Goal: Transaction & Acquisition: Purchase product/service

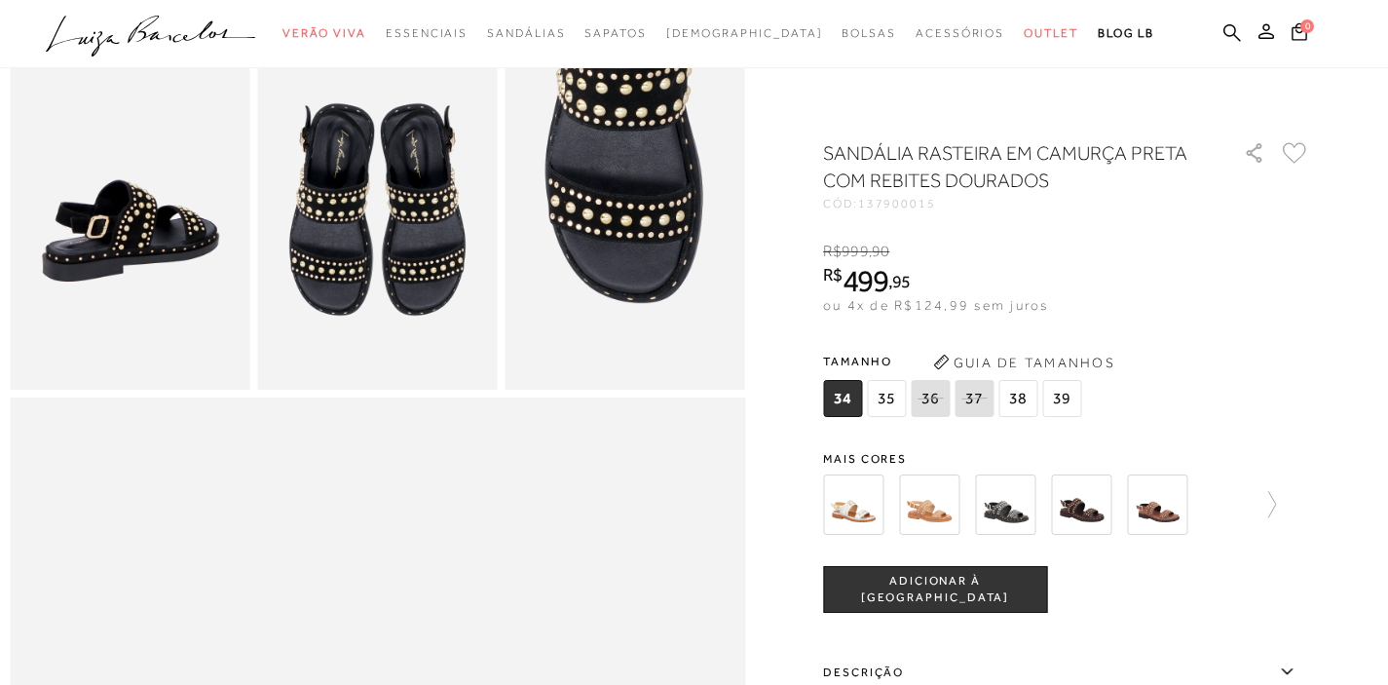
scroll to position [662, 0]
click at [1325, 379] on div at bounding box center [694, 488] width 1368 height 2024
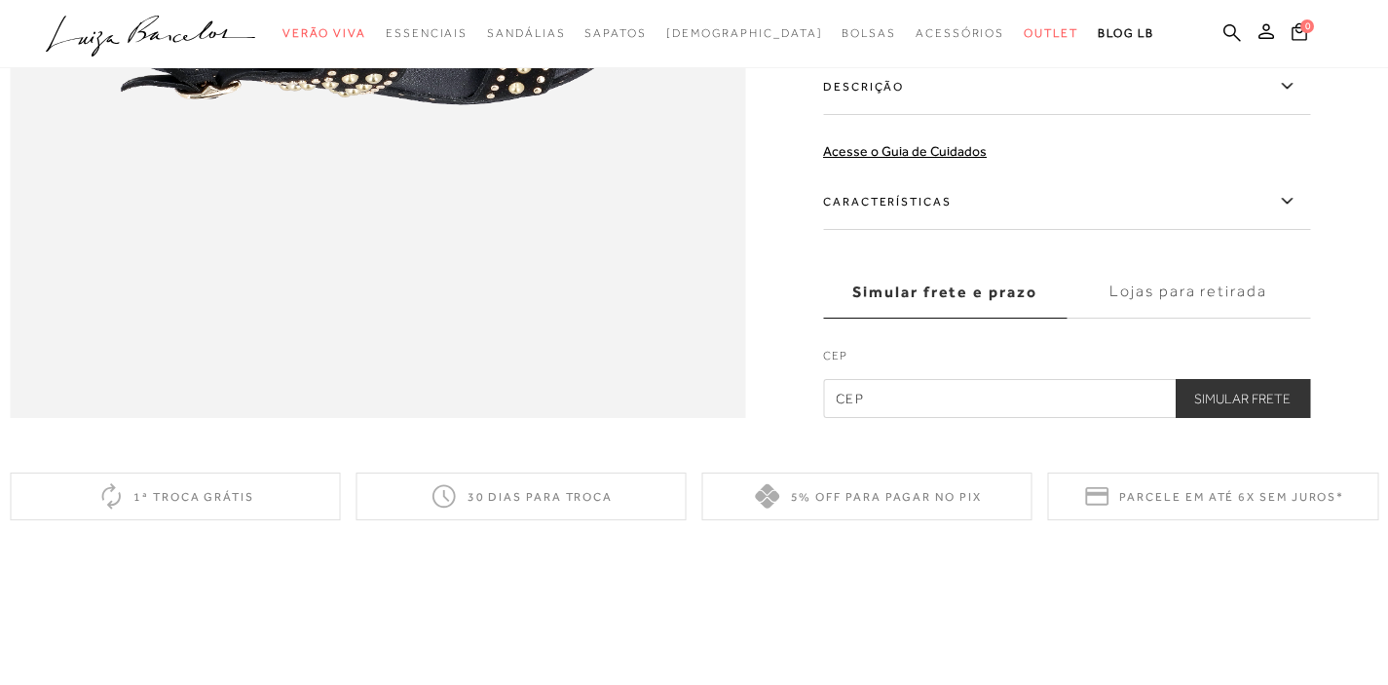
scroll to position [1762, 0]
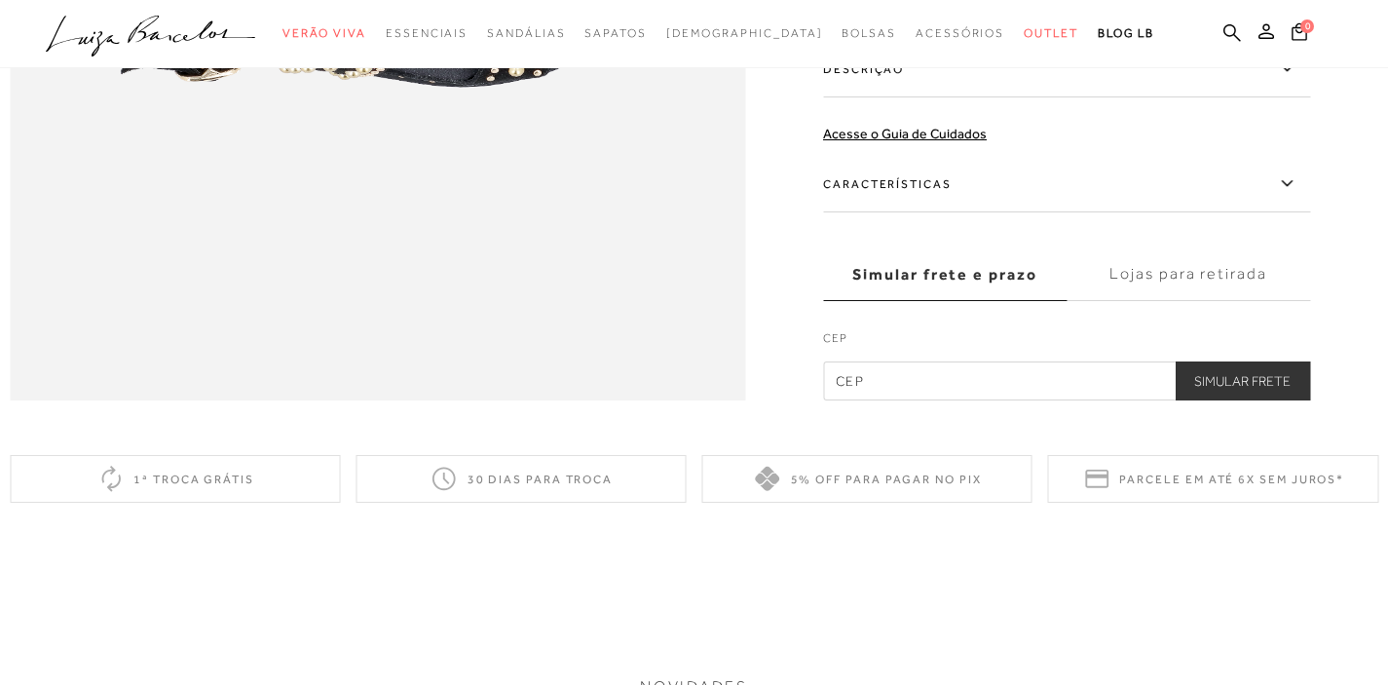
click at [904, 400] on input "text" at bounding box center [1066, 380] width 487 height 39
type input "04011-001"
click at [1290, 400] on button "Simular Frete" at bounding box center [1241, 380] width 135 height 39
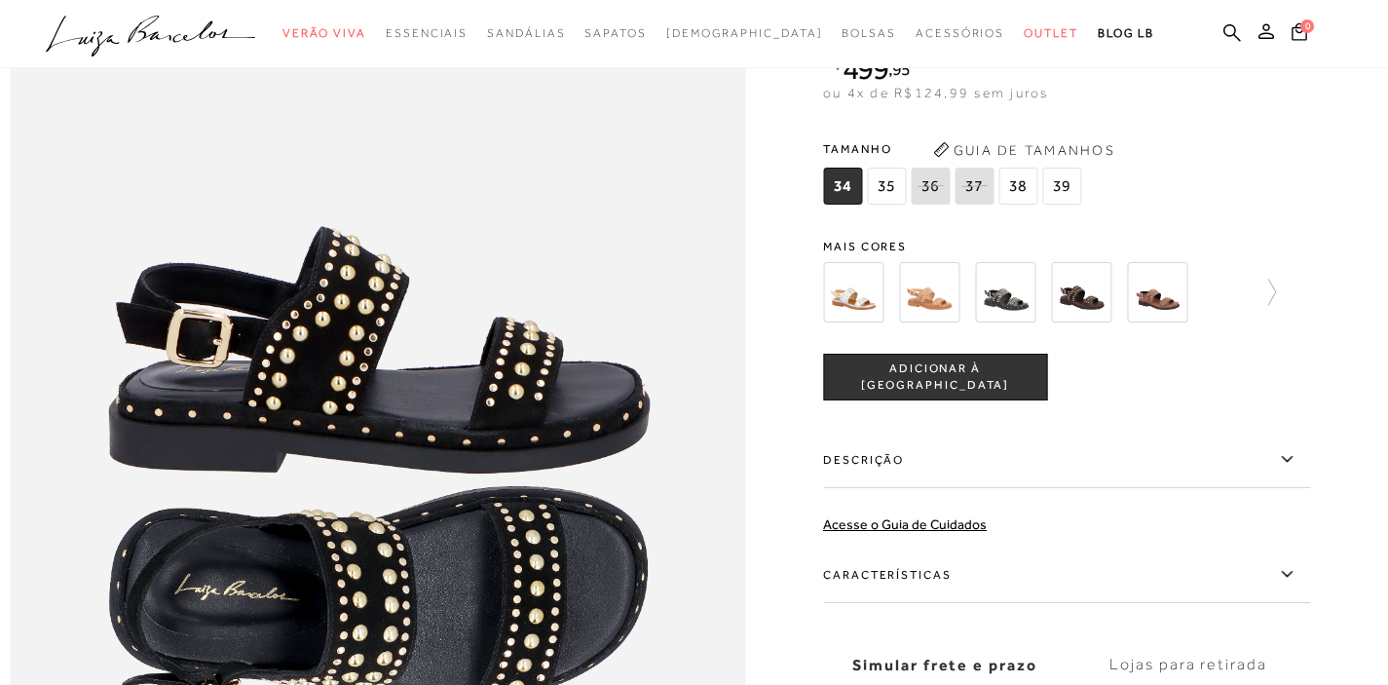
scroll to position [1138, 0]
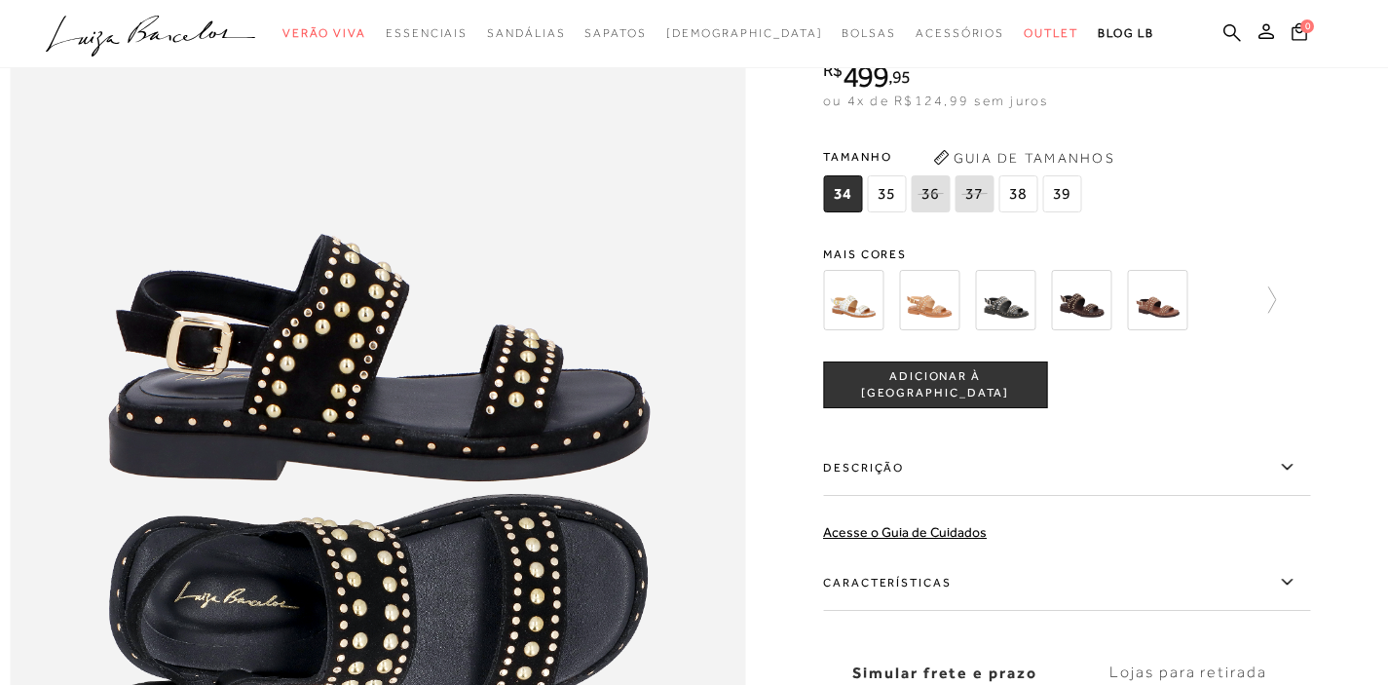
click at [1079, 330] on img at bounding box center [1081, 300] width 60 height 60
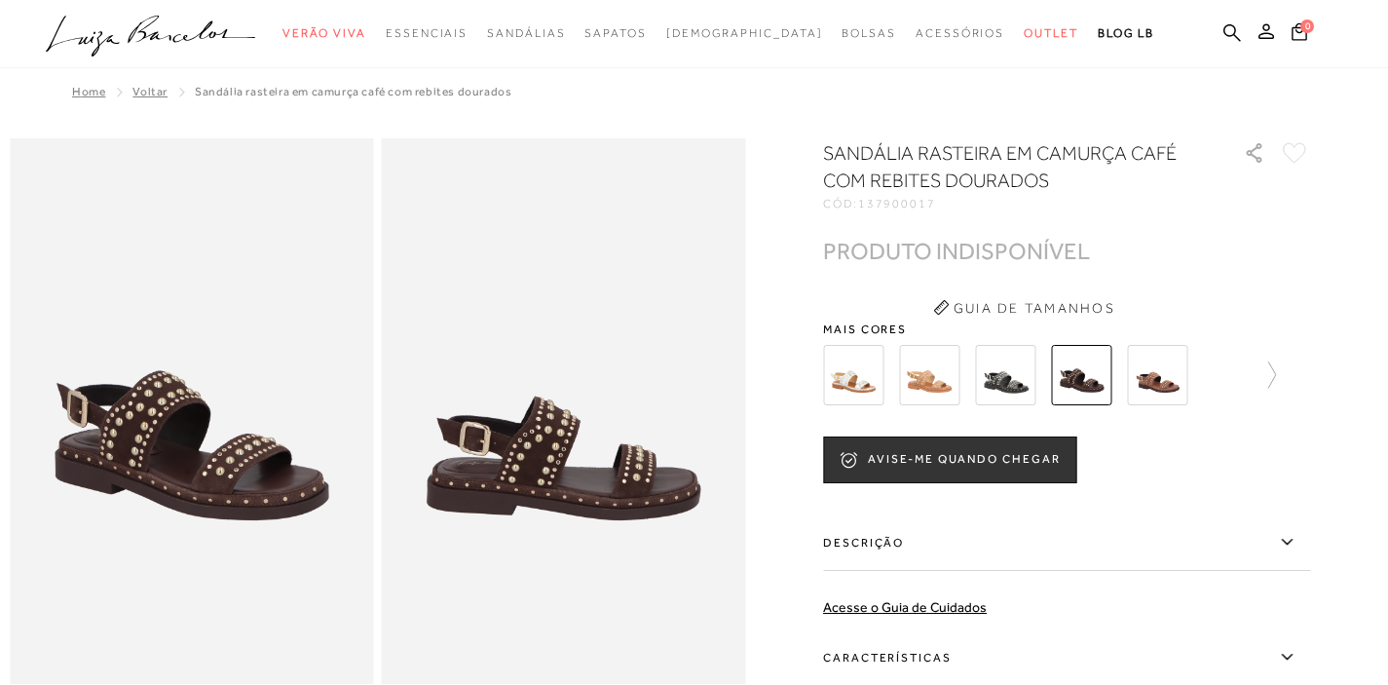
click at [1030, 373] on img at bounding box center [1005, 375] width 60 height 60
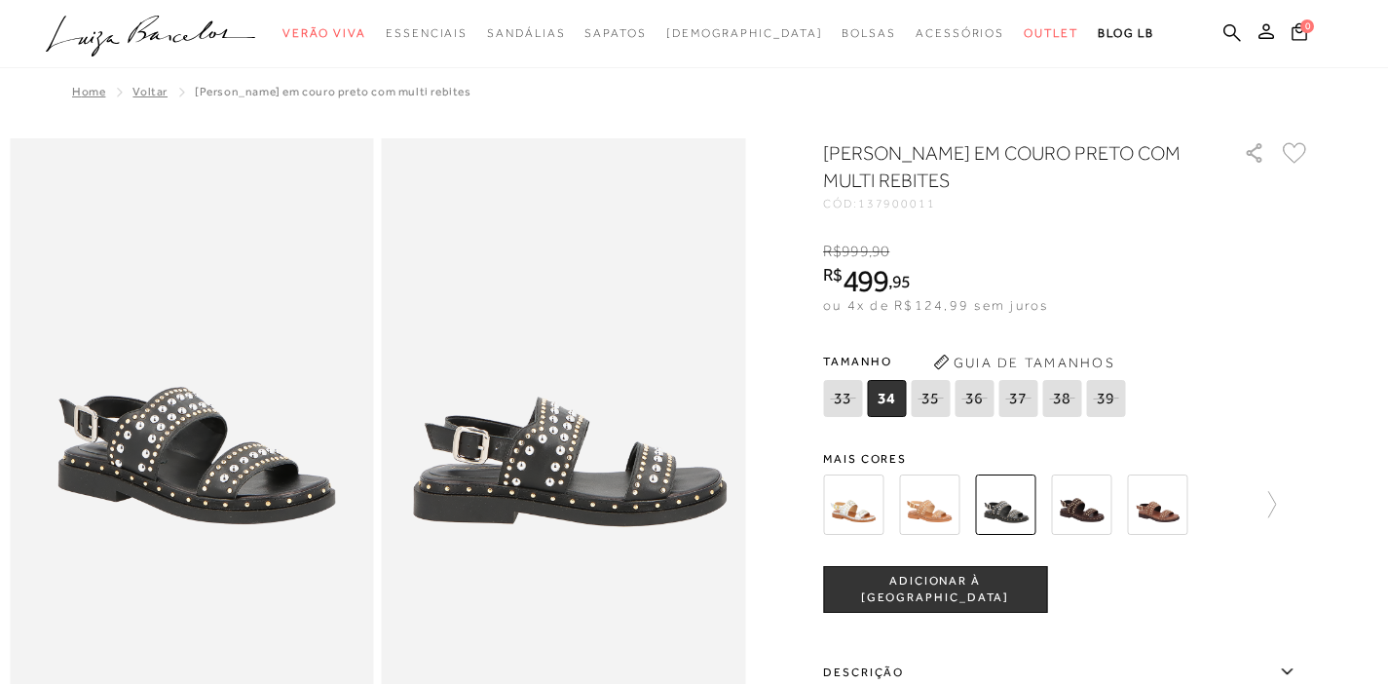
click at [1177, 500] on img at bounding box center [1157, 504] width 60 height 60
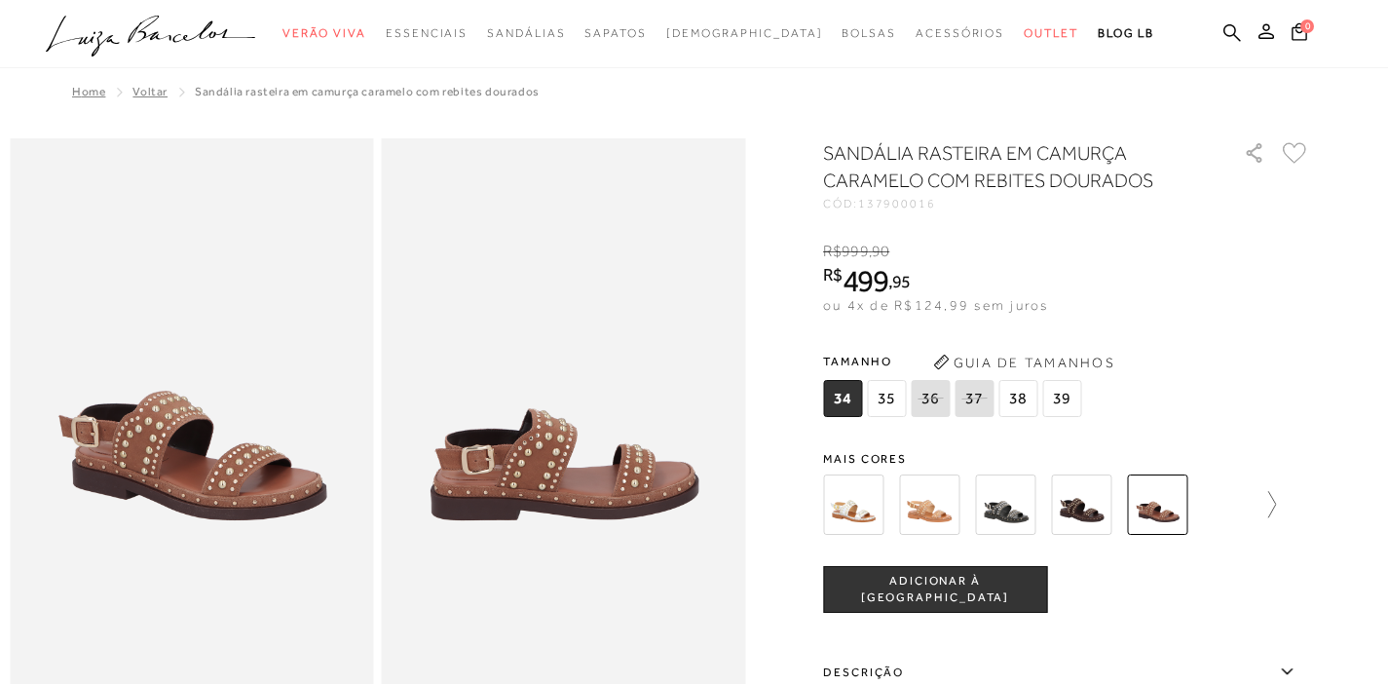
click at [1276, 507] on icon at bounding box center [1261, 504] width 27 height 27
click at [891, 488] on img at bounding box center [887, 504] width 60 height 60
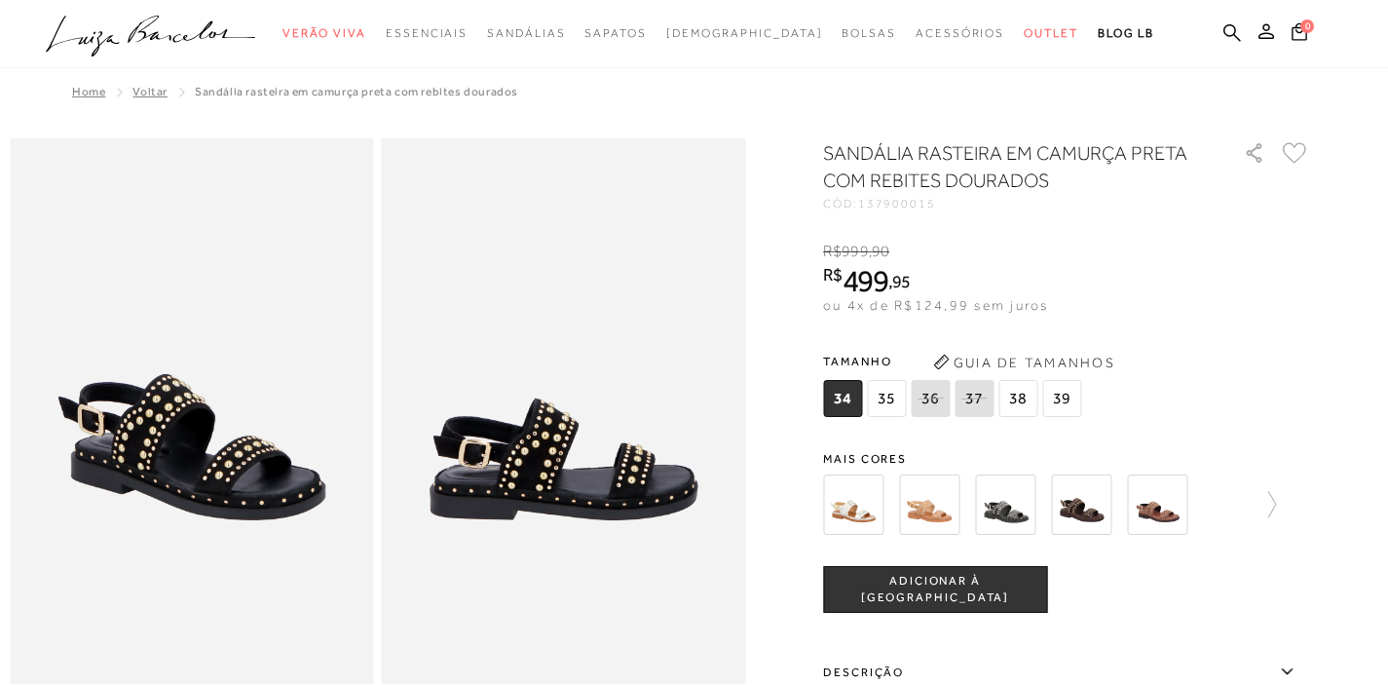
click at [1025, 401] on span "38" at bounding box center [1017, 398] width 39 height 37
click at [986, 586] on span "ADICIONAR À [GEOGRAPHIC_DATA]" at bounding box center [935, 590] width 222 height 34
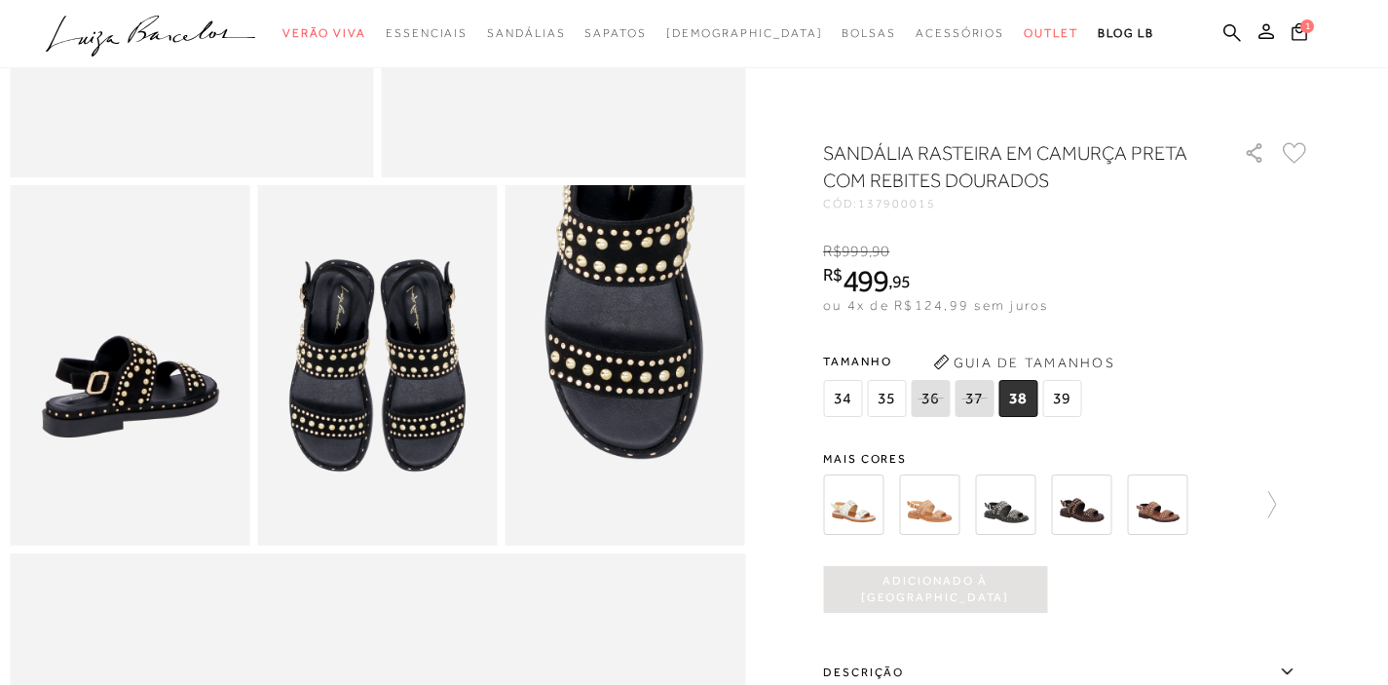
scroll to position [545, 0]
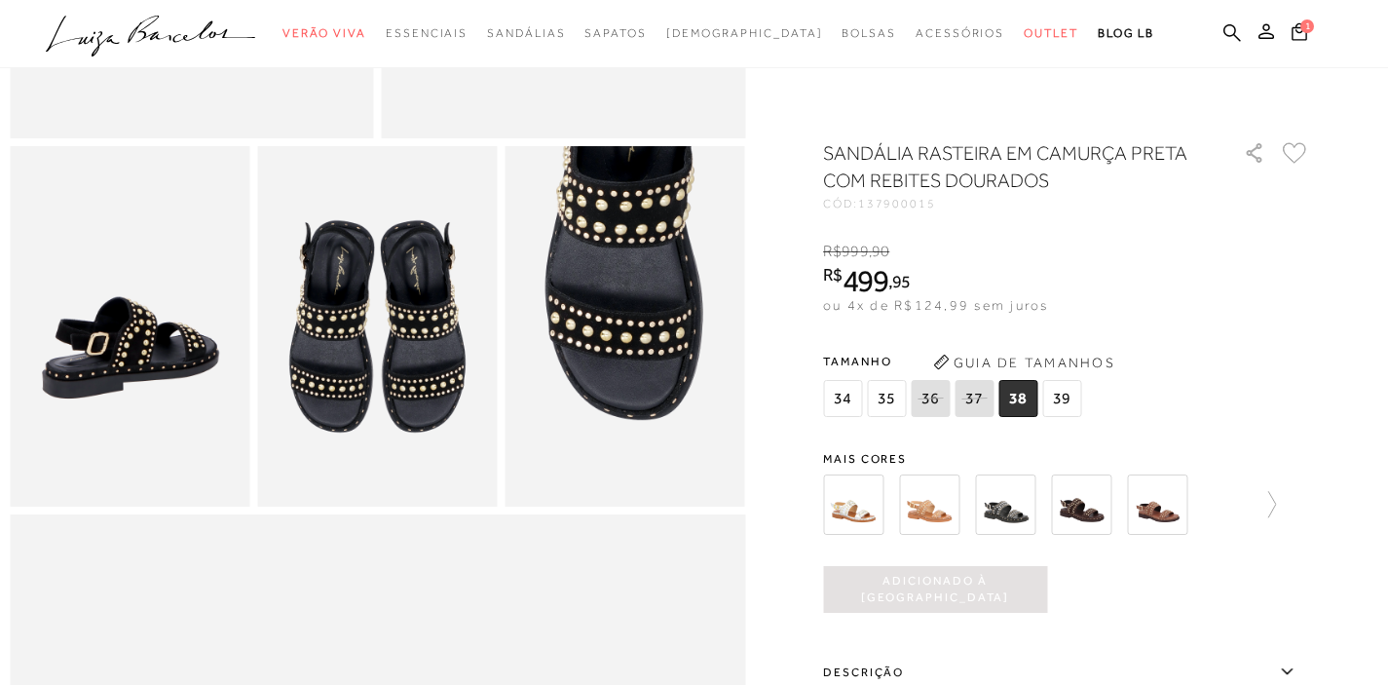
click at [1330, 457] on div at bounding box center [694, 605] width 1368 height 2024
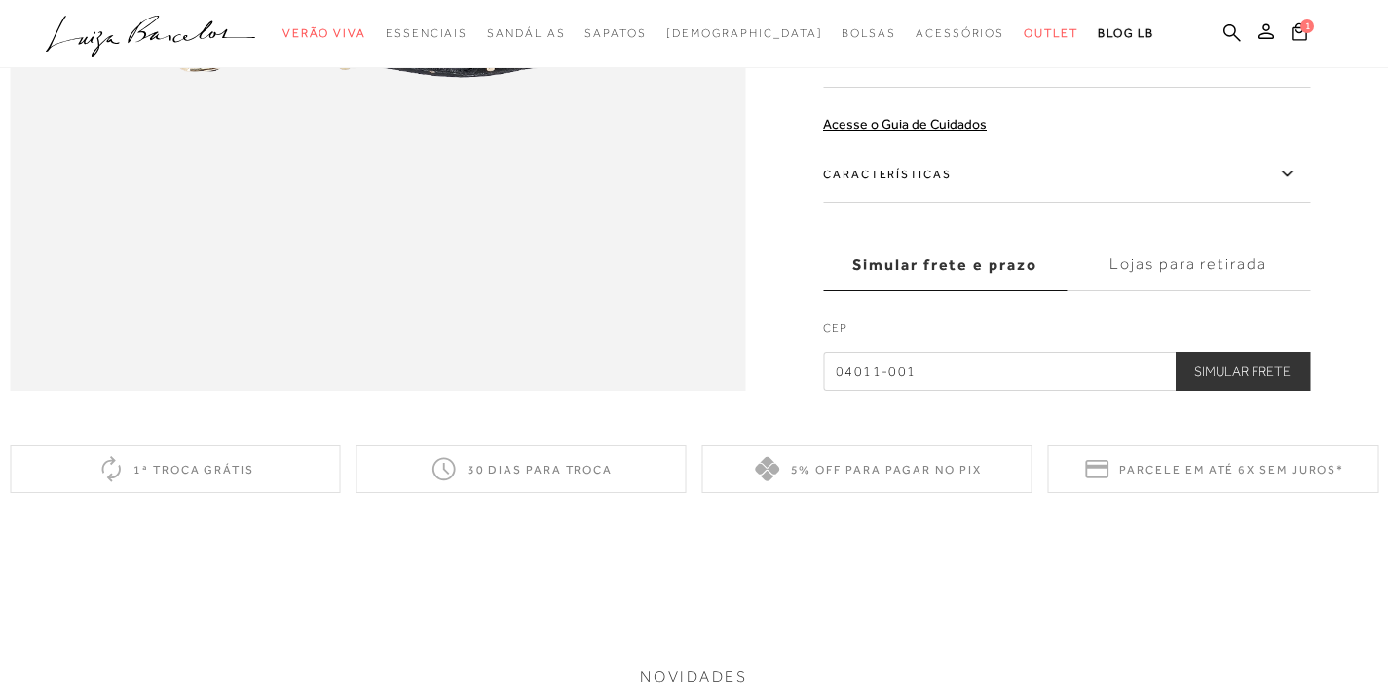
scroll to position [1766, 0]
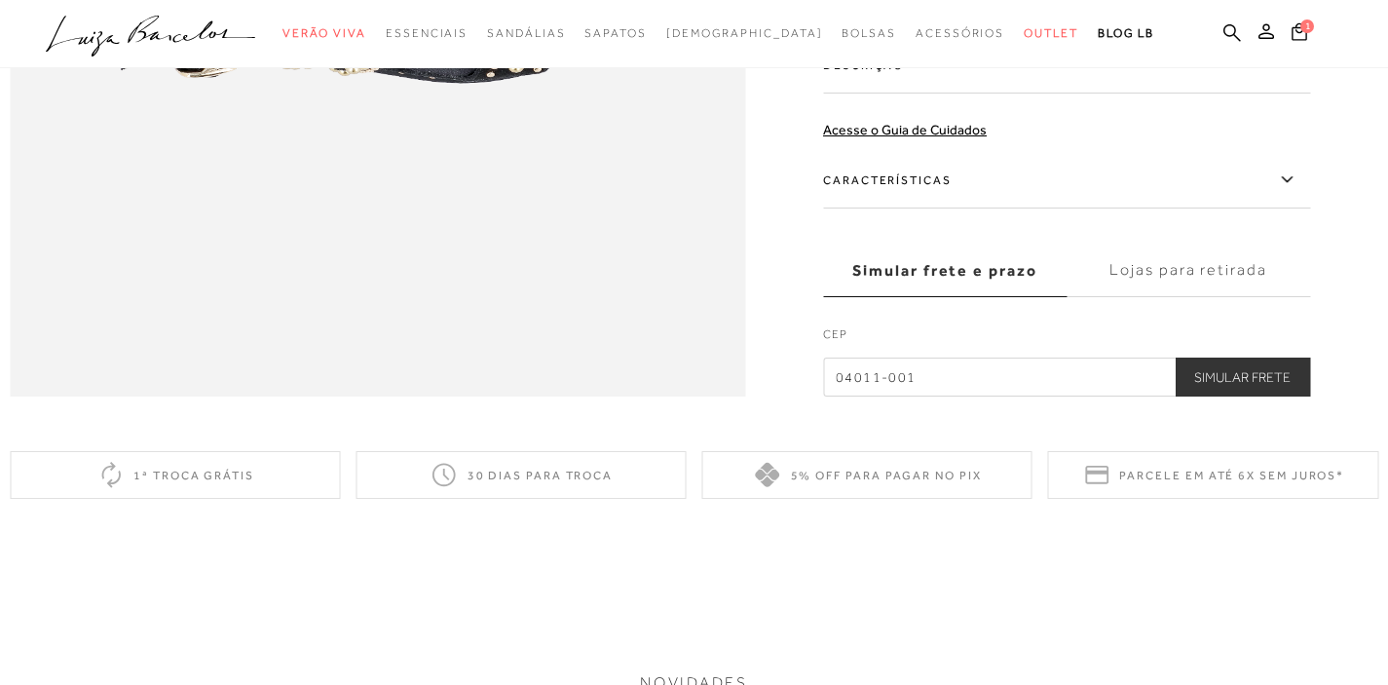
click at [1202, 297] on label "Lojas para retirada" at bounding box center [1187, 270] width 243 height 53
click at [0, 0] on input "Lojas para retirada" at bounding box center [0, 0] width 0 height 0
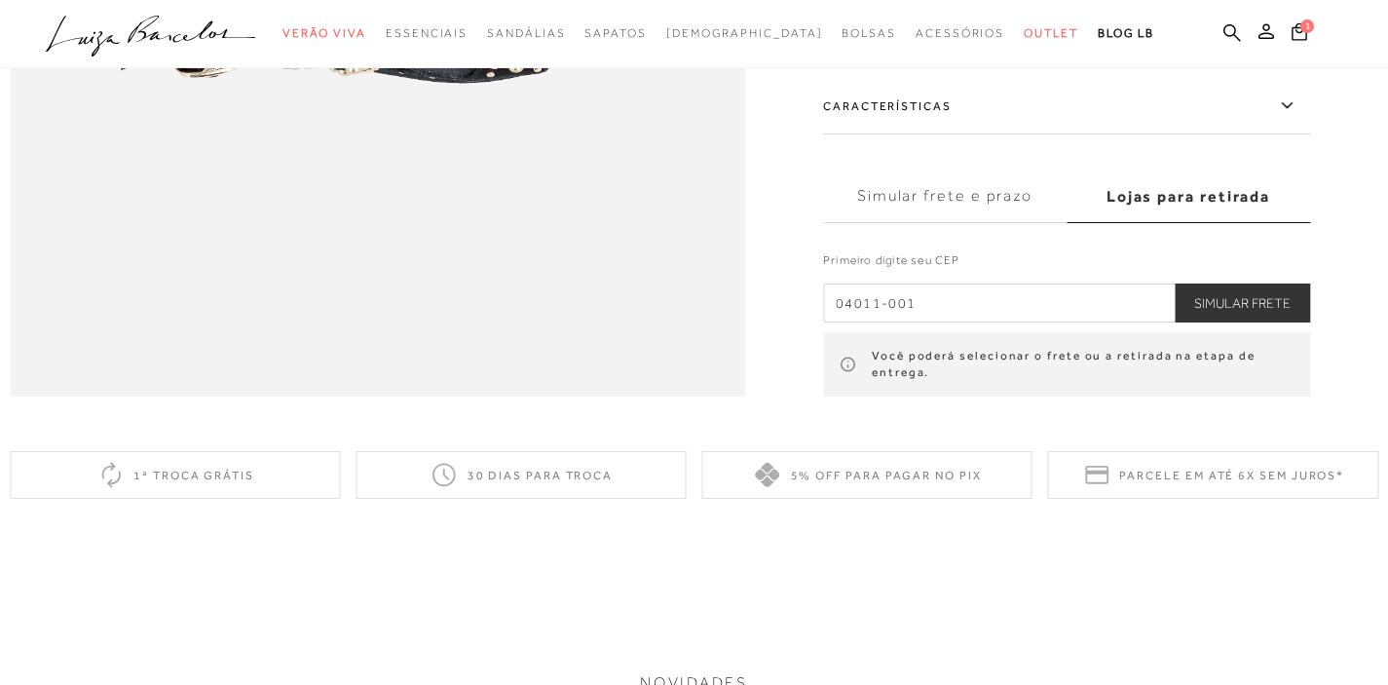
click at [1171, 323] on input "04011-001" at bounding box center [1066, 303] width 487 height 39
click at [1174, 284] on button "Simular Frete" at bounding box center [1241, 303] width 135 height 39
click at [1272, 323] on button "Simular Frete" at bounding box center [1241, 303] width 135 height 39
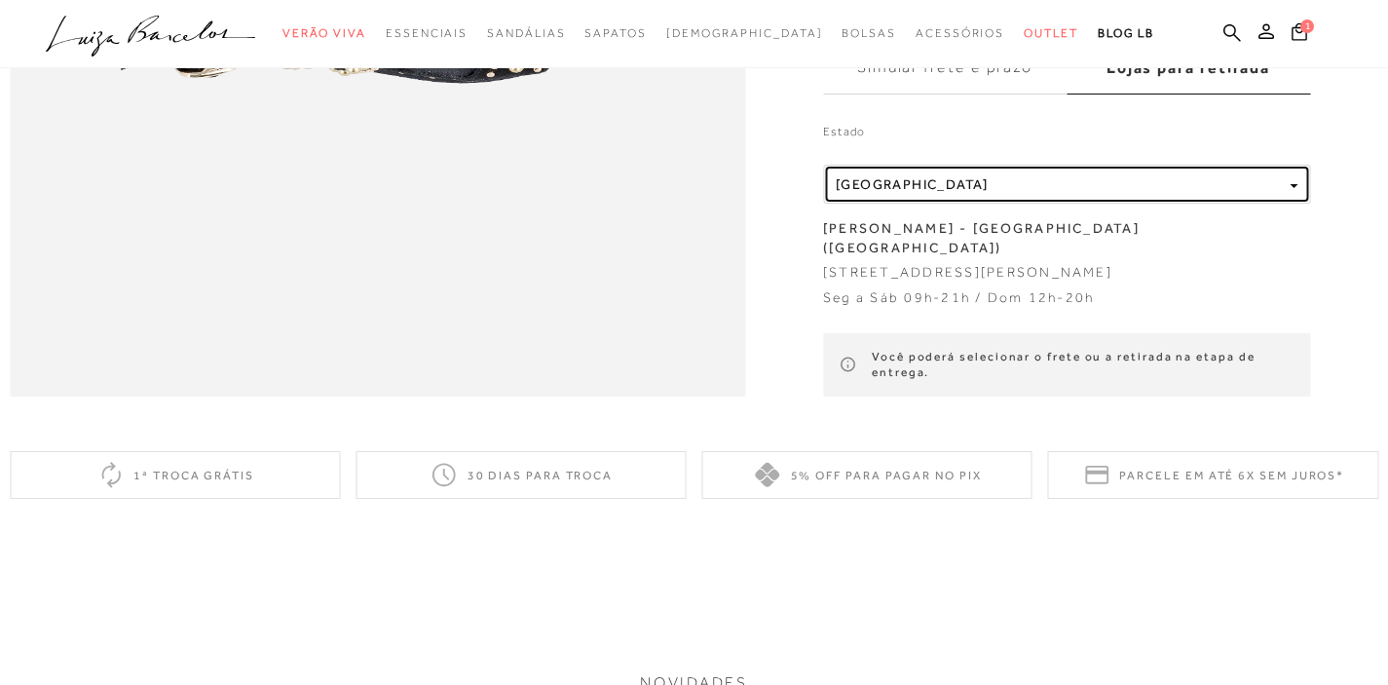
click at [1286, 204] on button "Localidade [GEOGRAPHIC_DATA]" at bounding box center [1066, 184] width 487 height 39
click at [1232, 193] on div "Localidade [GEOGRAPHIC_DATA]" at bounding box center [1059, 184] width 446 height 17
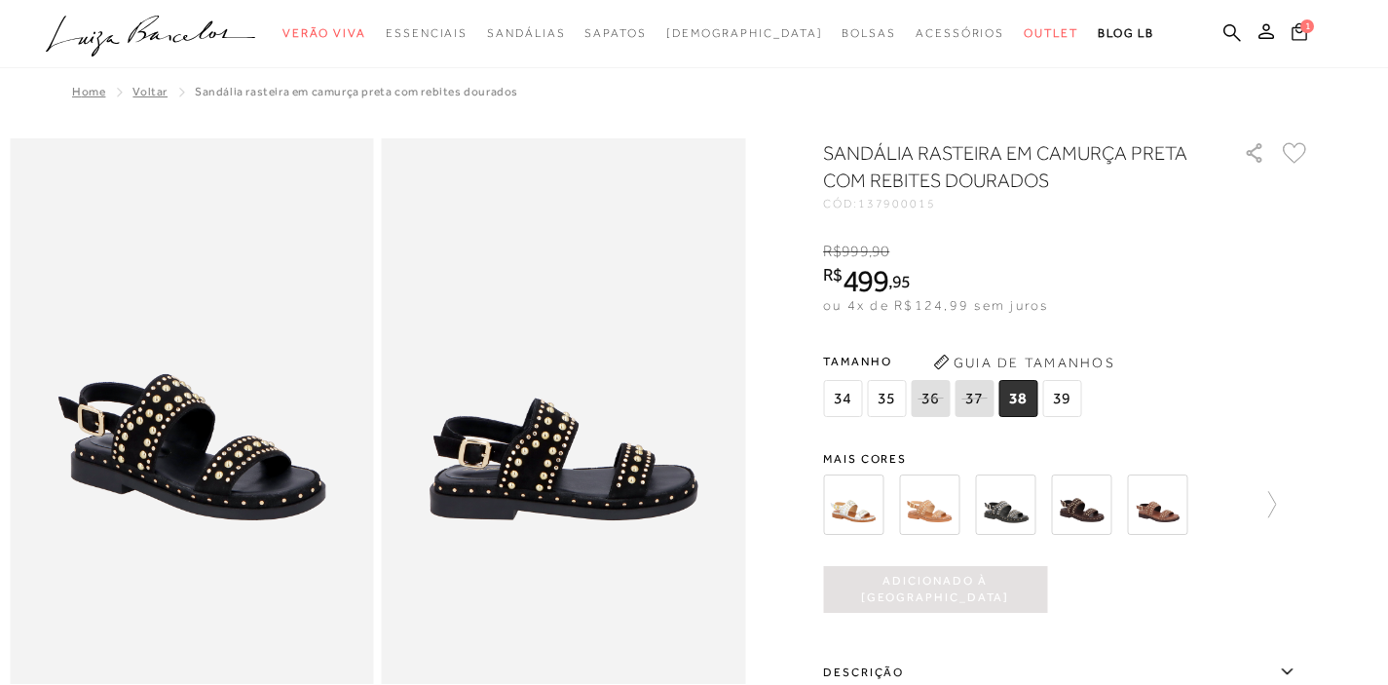
click at [1306, 39] on icon at bounding box center [1299, 31] width 16 height 18
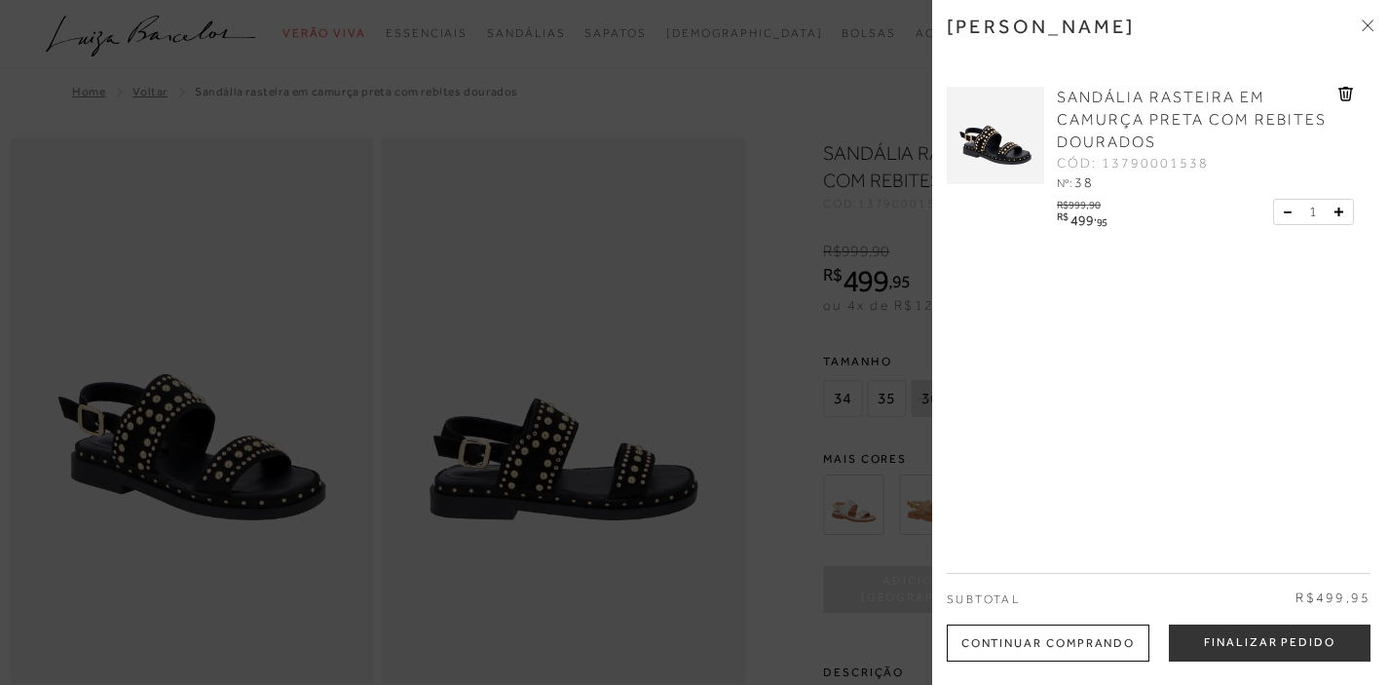
click at [1215, 676] on div "[PERSON_NAME] SANDÁLIA RASTEIRA EM CAMURÇA PRETA COM REBITES DOURADOS CÓD: 1379…" at bounding box center [1160, 342] width 456 height 685
click at [1215, 657] on button "Finalizar Pedido" at bounding box center [1270, 642] width 202 height 37
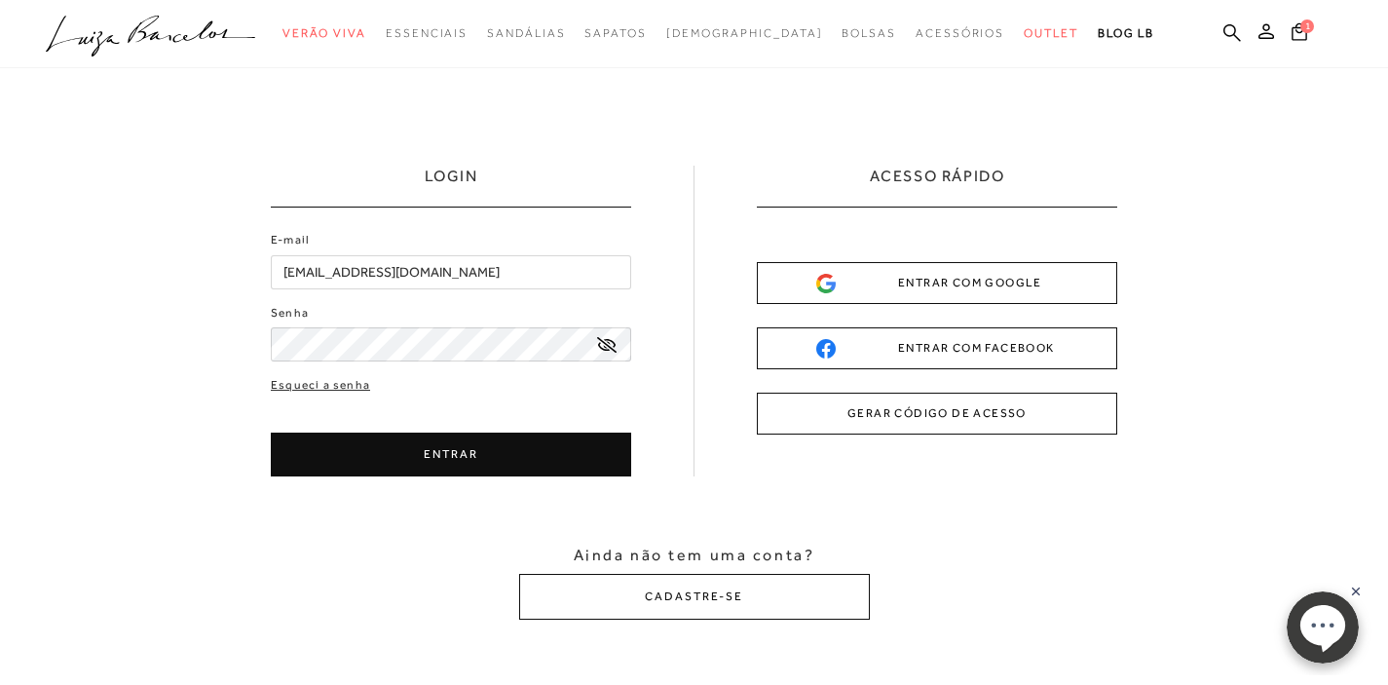
click at [421, 454] on button "ENTRAR" at bounding box center [451, 454] width 360 height 44
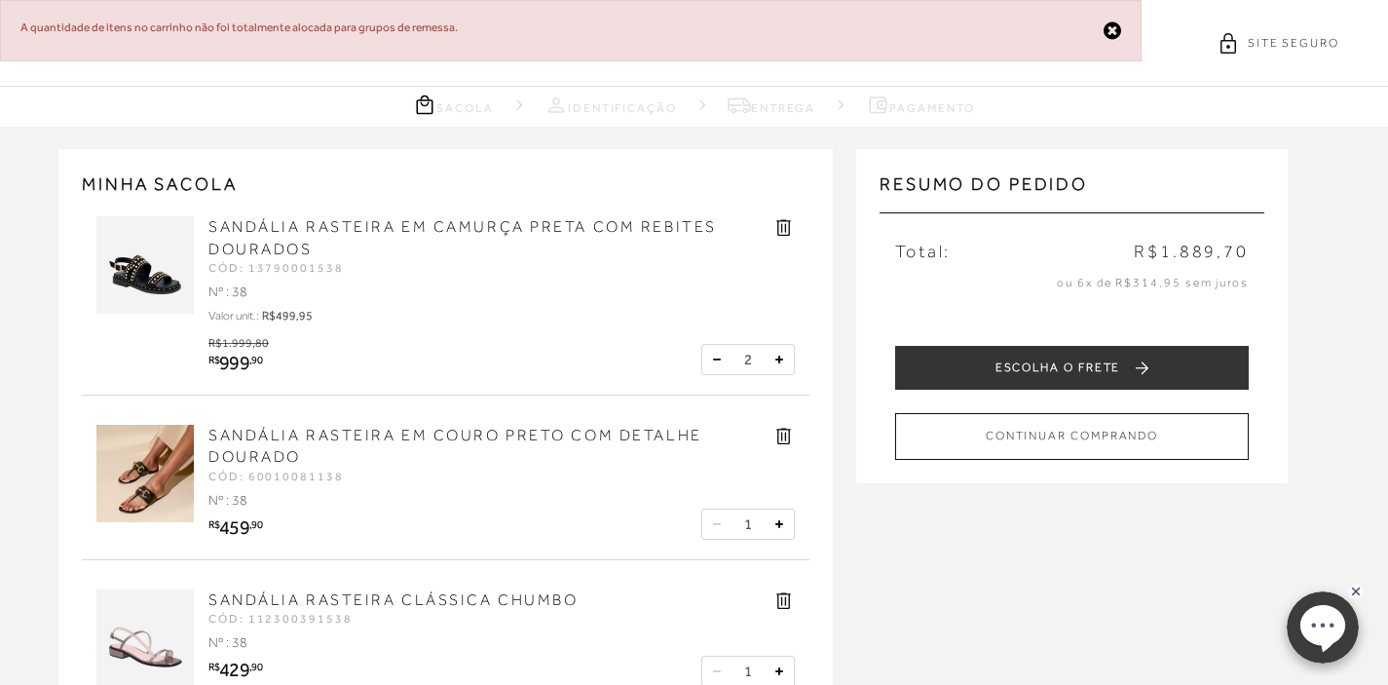
click at [714, 364] on button at bounding box center [716, 359] width 19 height 19
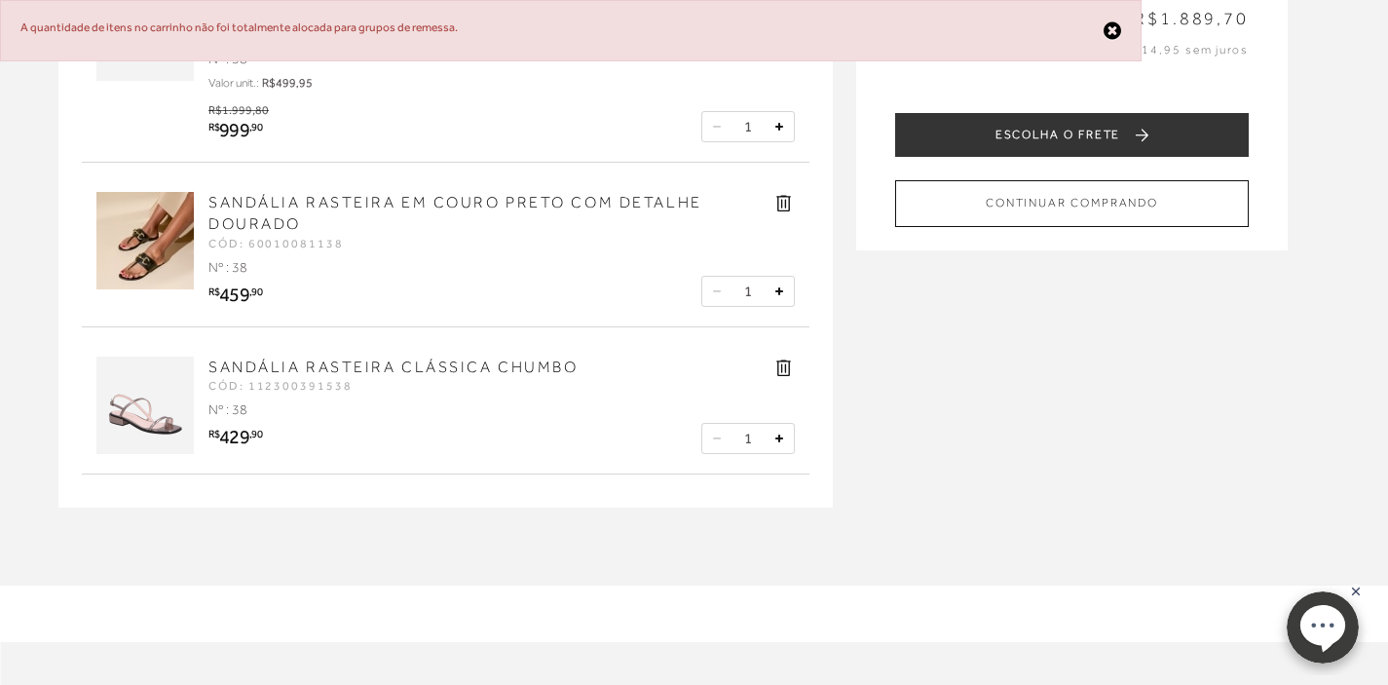
scroll to position [234, 0]
click at [720, 126] on icon at bounding box center [716, 126] width 7 height 1
click at [782, 202] on icon at bounding box center [783, 202] width 22 height 22
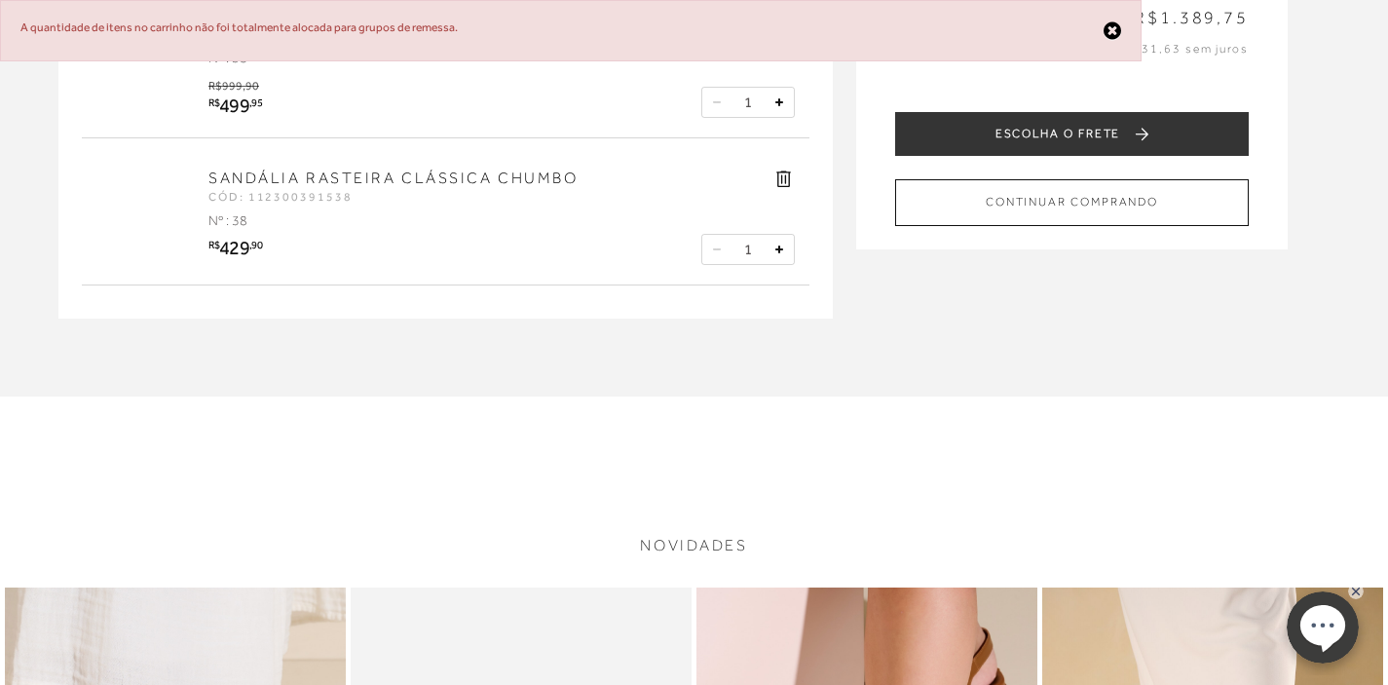
click at [782, 196] on div at bounding box center [783, 181] width 22 height 28
click at [782, 182] on icon at bounding box center [783, 178] width 22 height 22
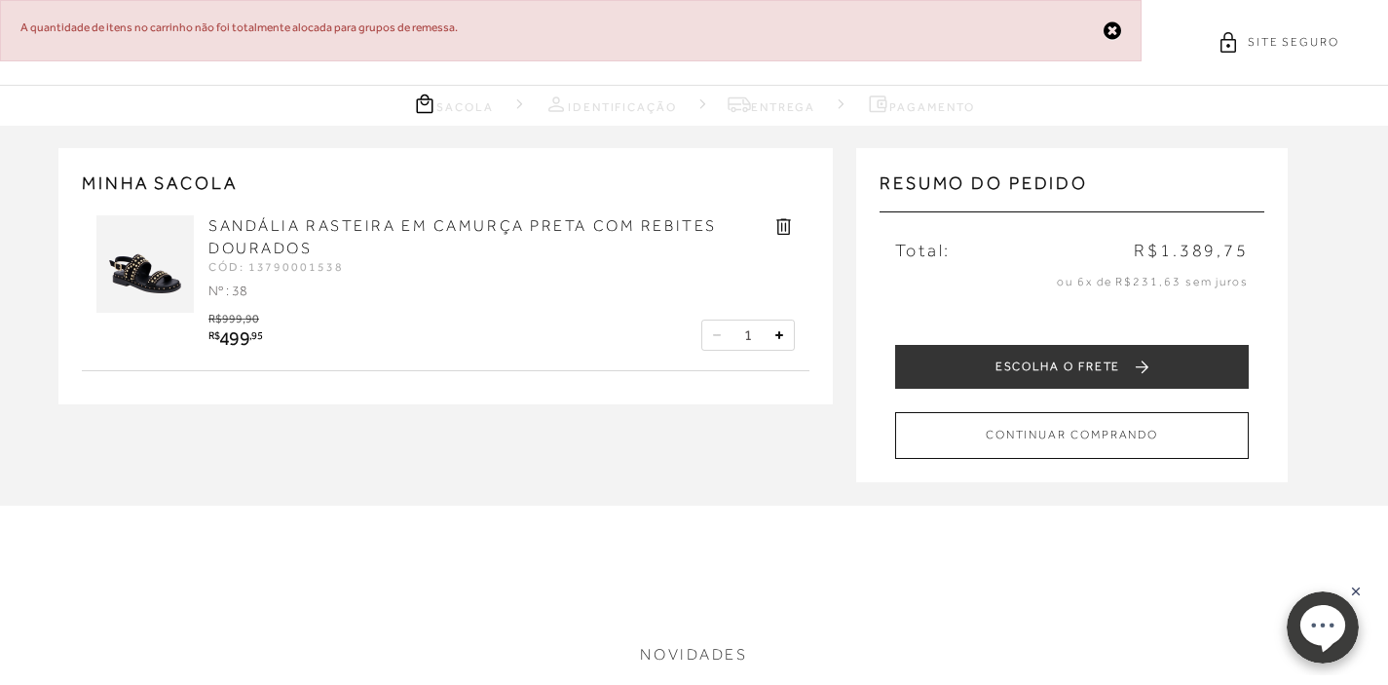
scroll to position [0, 0]
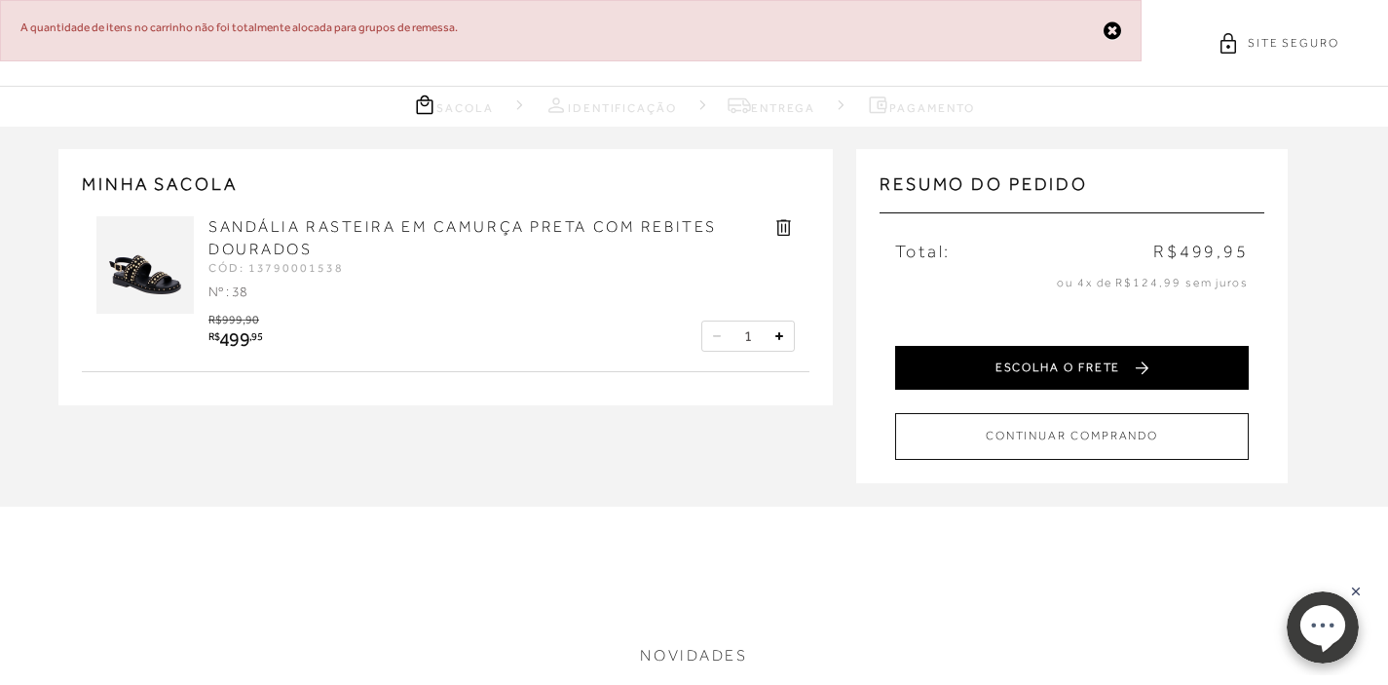
click at [969, 371] on button "ESCOLHA O FRETE" at bounding box center [1071, 368] width 353 height 44
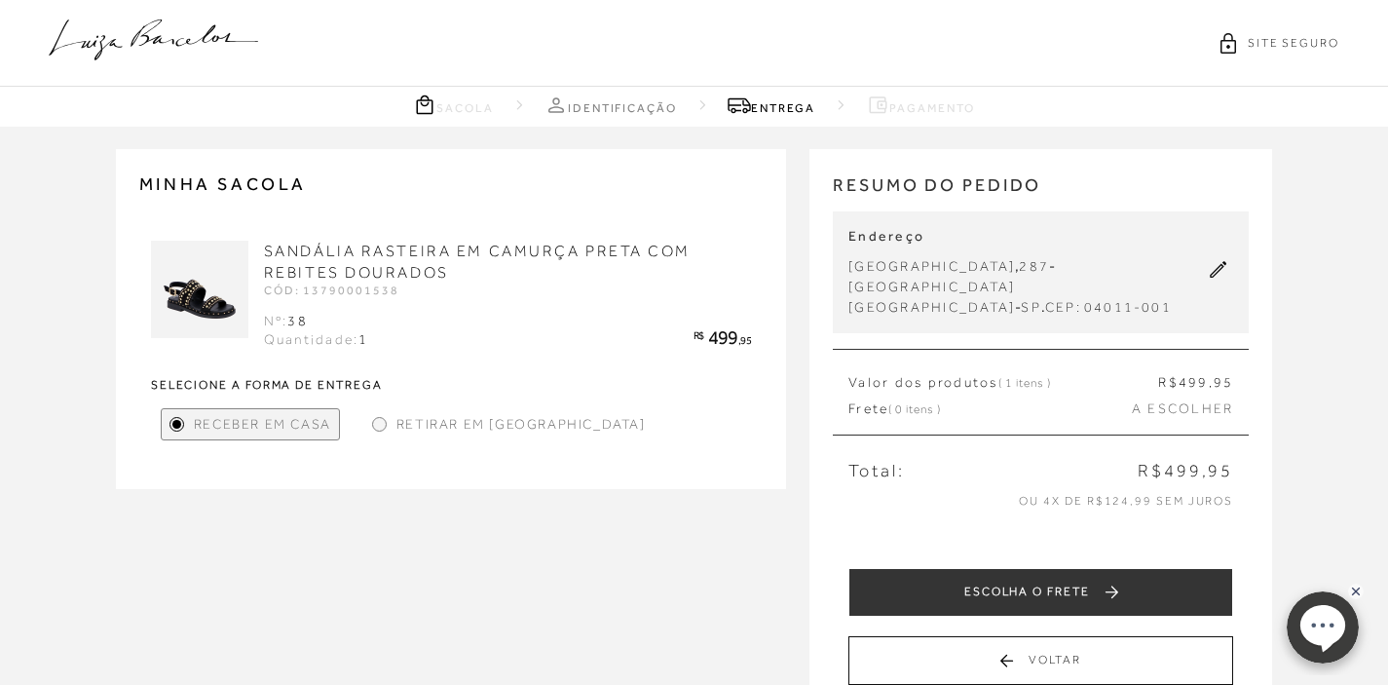
click at [795, 118] on nav "Sacola Identificação [GEOGRAPHIC_DATA] Pagamento" at bounding box center [694, 107] width 1388 height 40
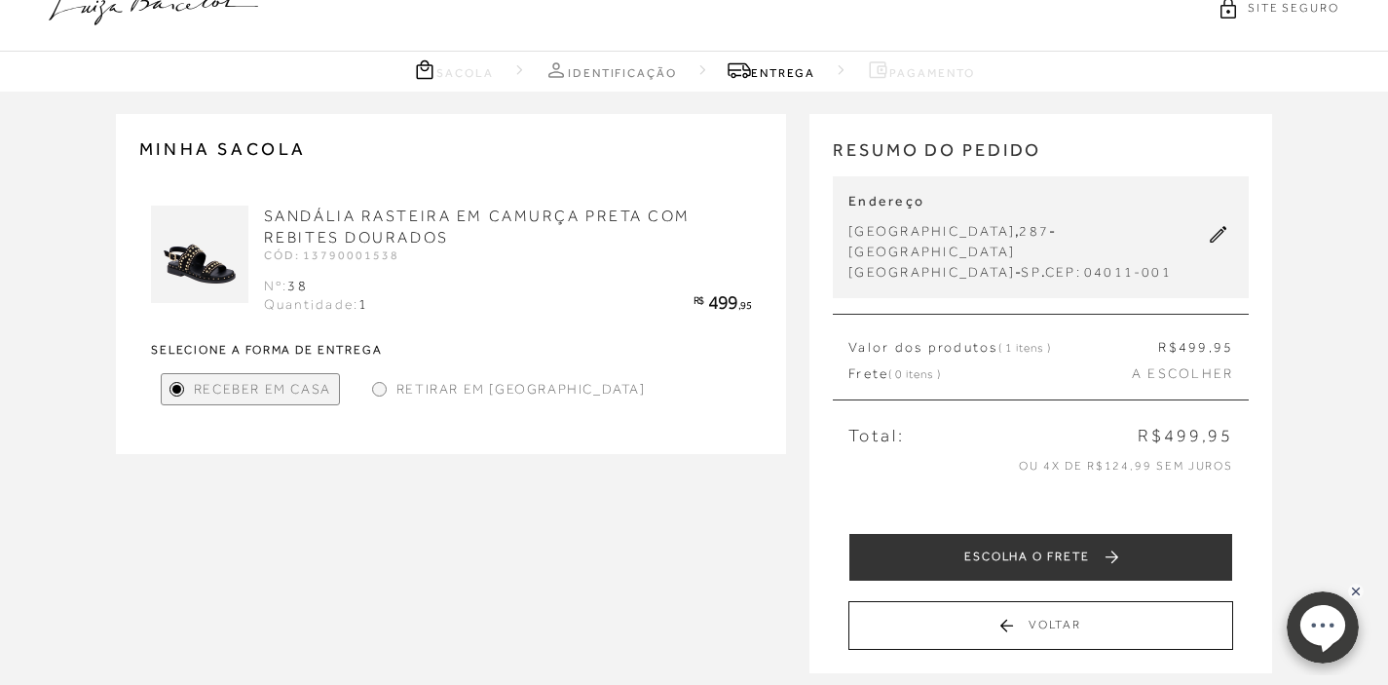
scroll to position [39, 0]
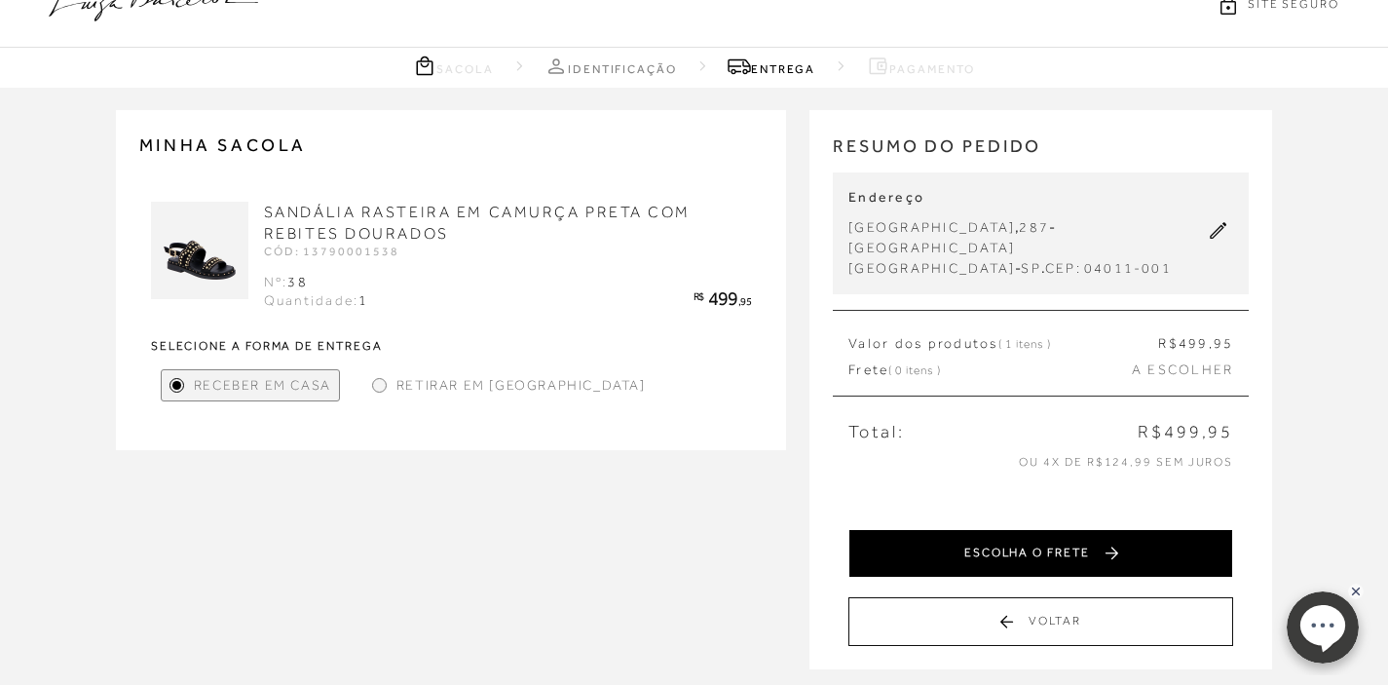
click at [1087, 529] on button "ESCOLHA O FRETE" at bounding box center [1040, 553] width 385 height 49
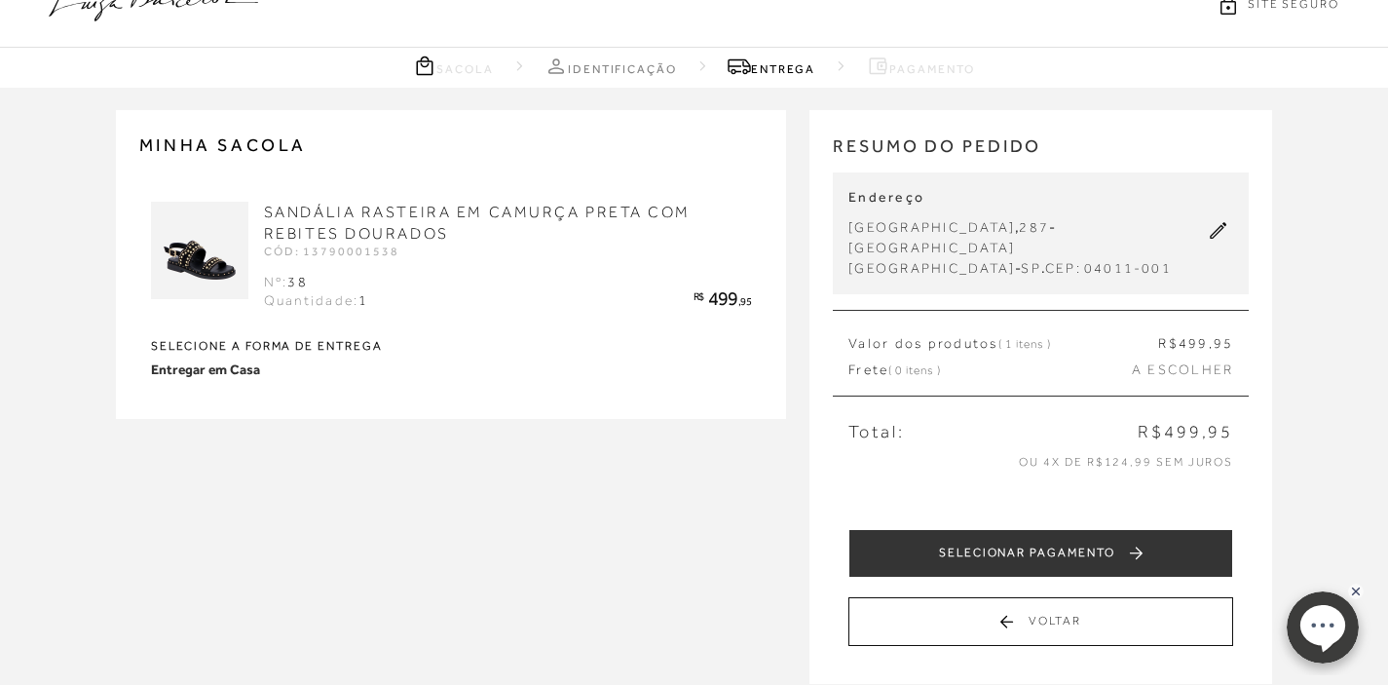
scroll to position [0, 0]
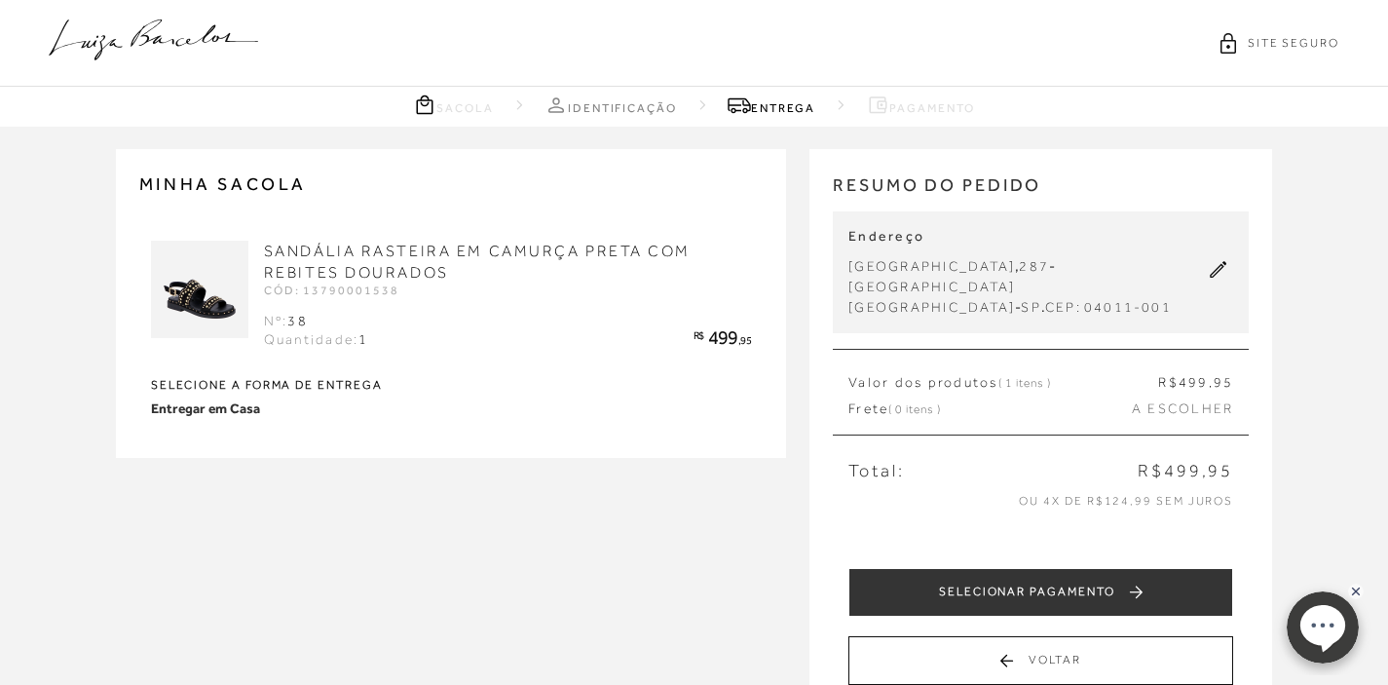
click at [1058, 399] on div "Frete ( 0 itens ) A ESCOLHER" at bounding box center [1040, 408] width 385 height 19
click at [1147, 399] on span "A ESCOLHER" at bounding box center [1182, 408] width 101 height 19
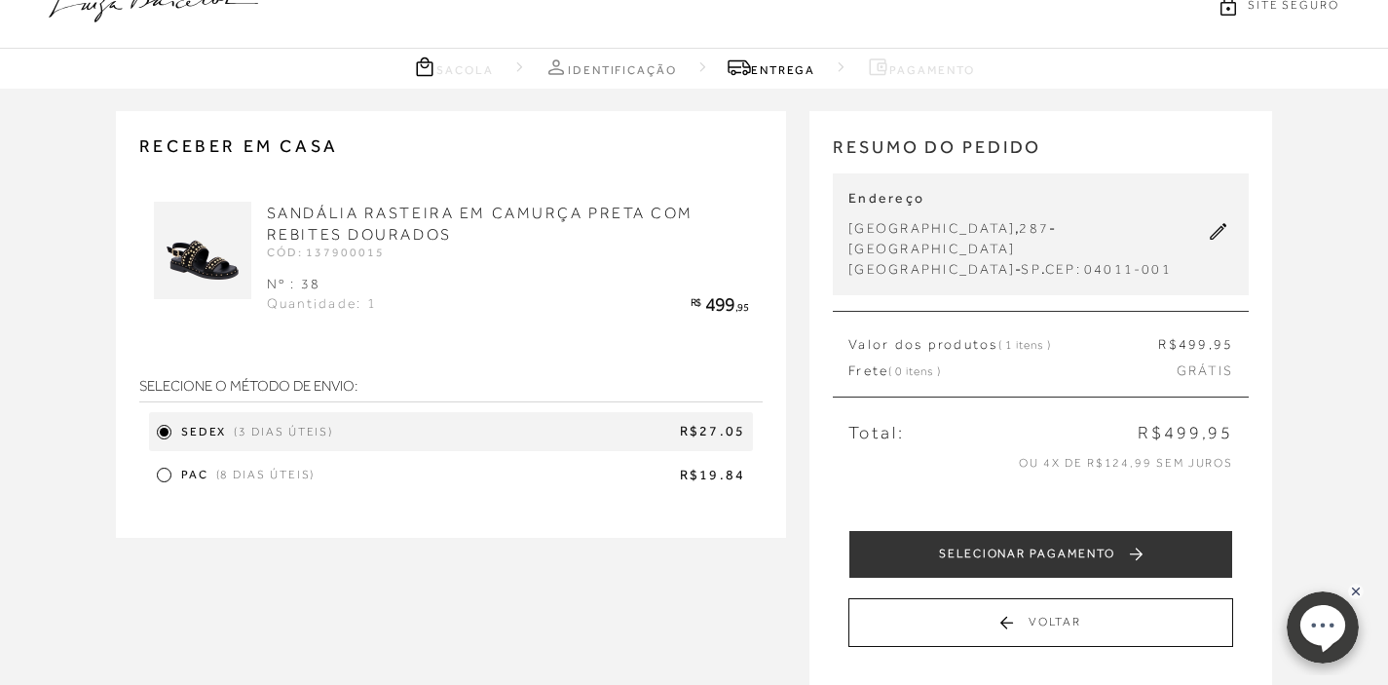
scroll to position [39, 0]
